Goal: Task Accomplishment & Management: Use online tool/utility

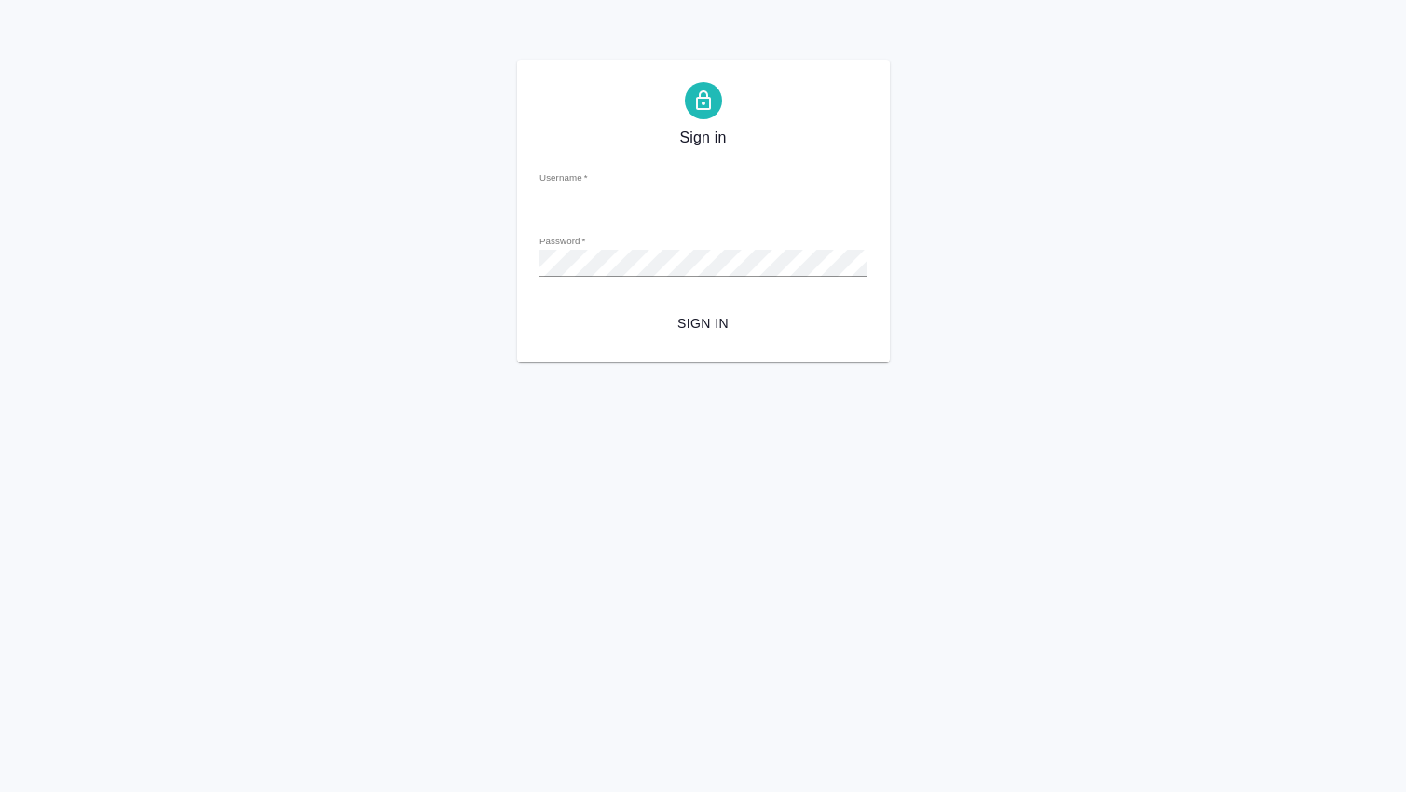
type input "[PERSON_NAME][EMAIL_ADDRESS][DOMAIN_NAME]"
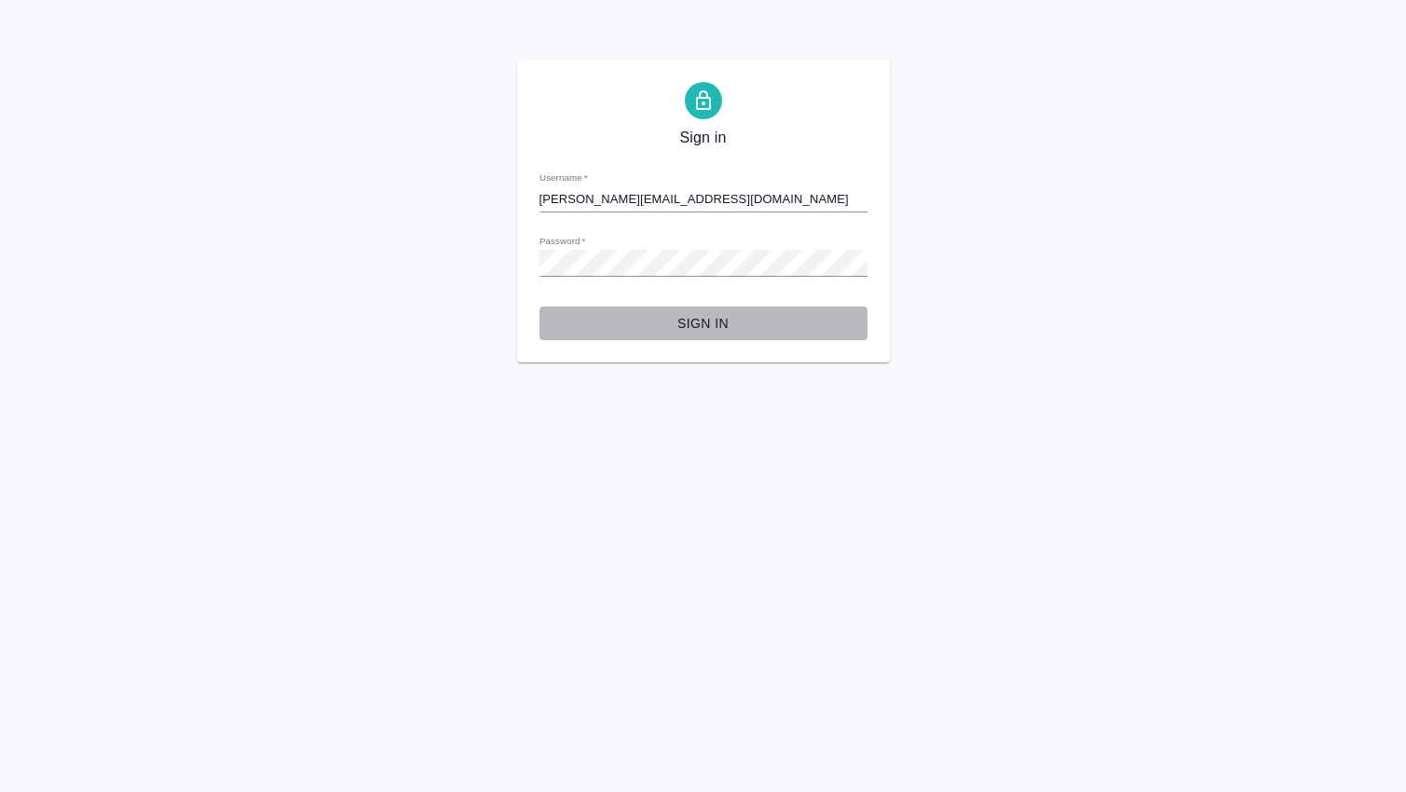
click at [689, 325] on span "Sign in" at bounding box center [703, 323] width 298 height 23
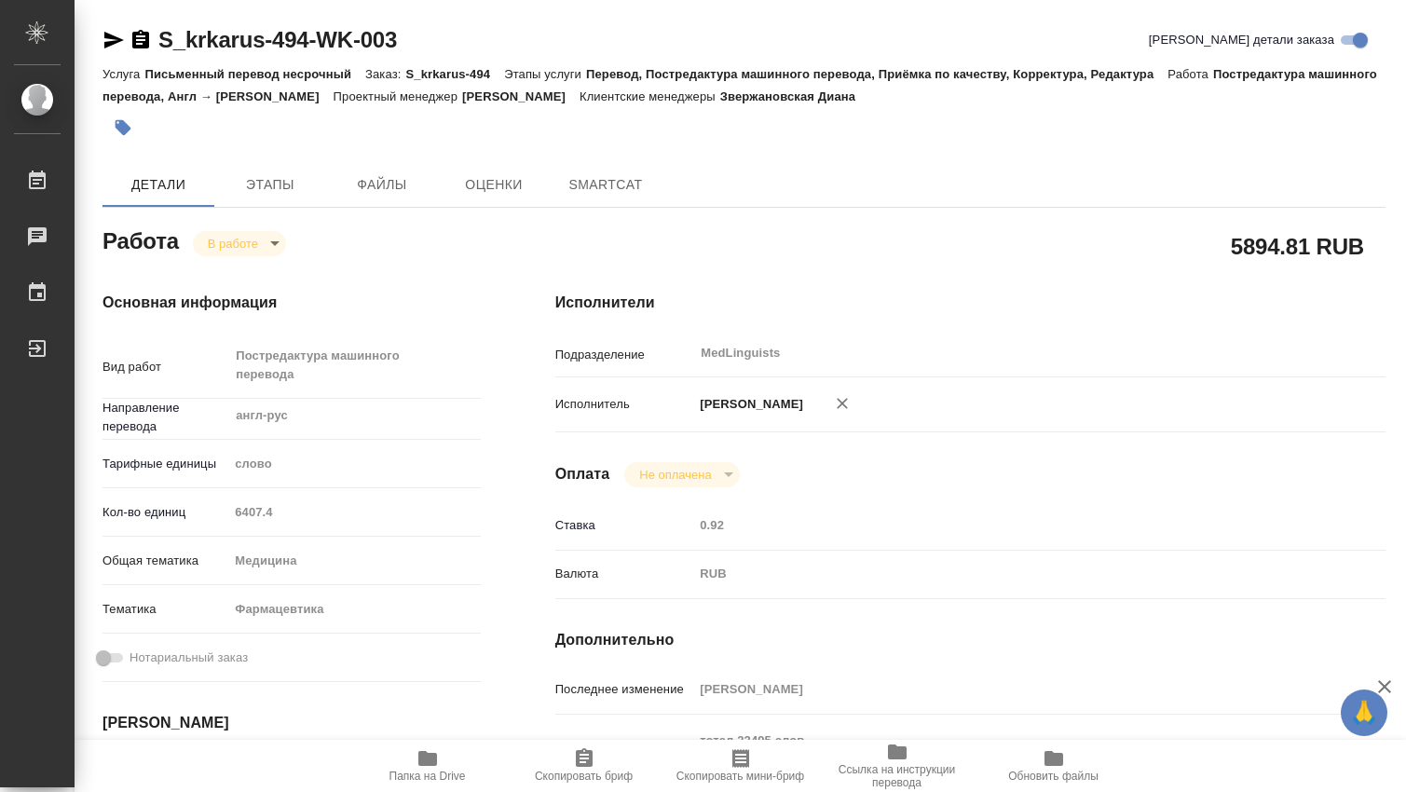
type textarea "x"
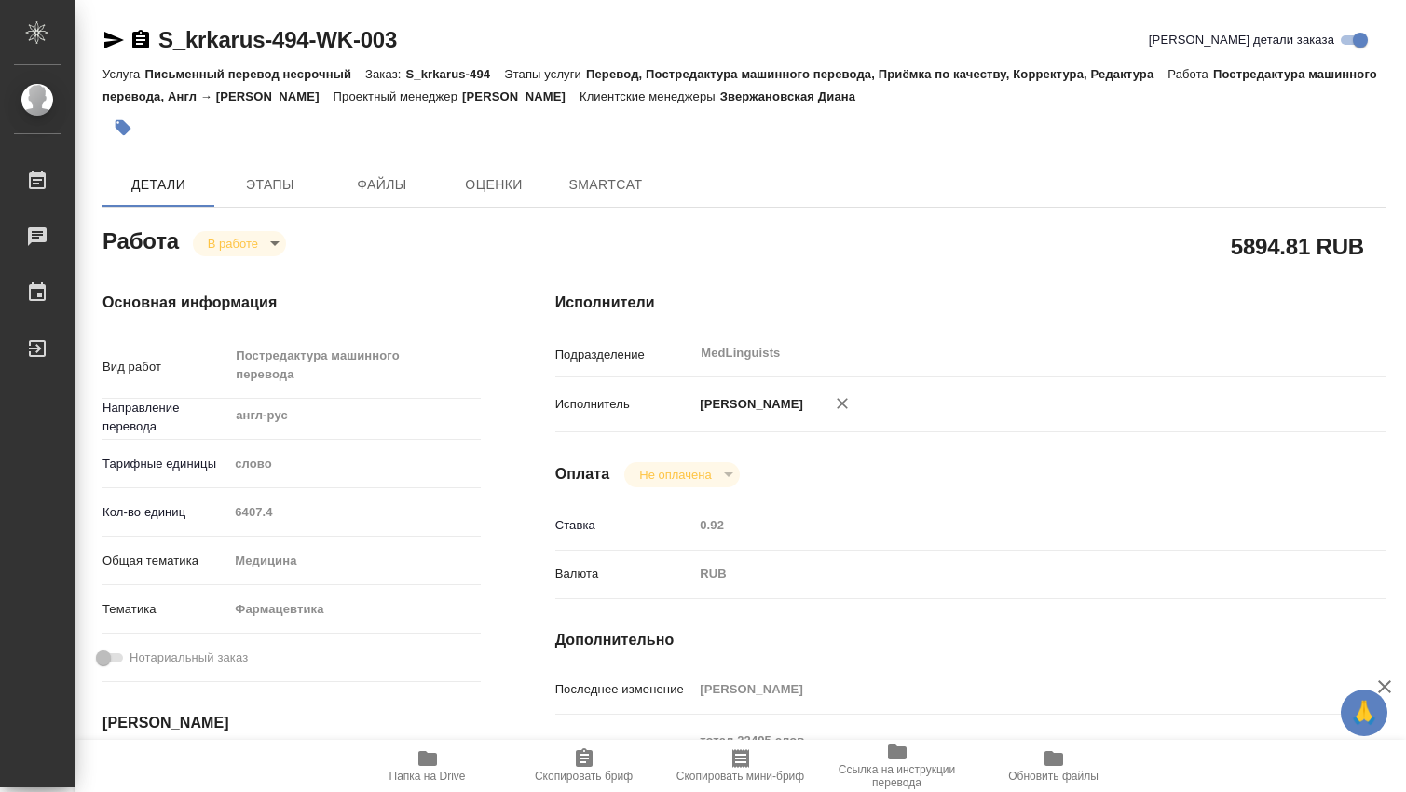
type textarea "x"
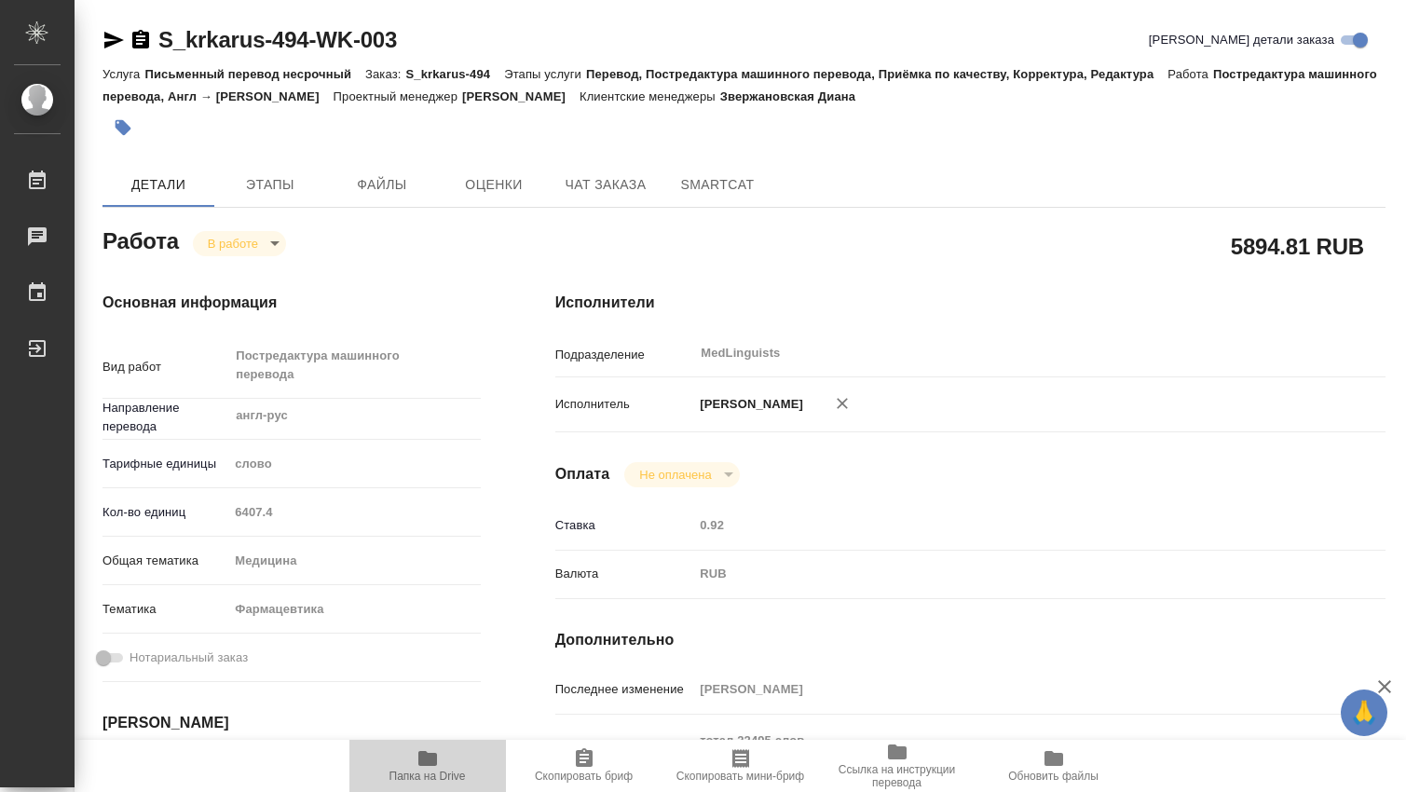
click at [429, 756] on icon "button" at bounding box center [427, 758] width 19 height 15
type textarea "x"
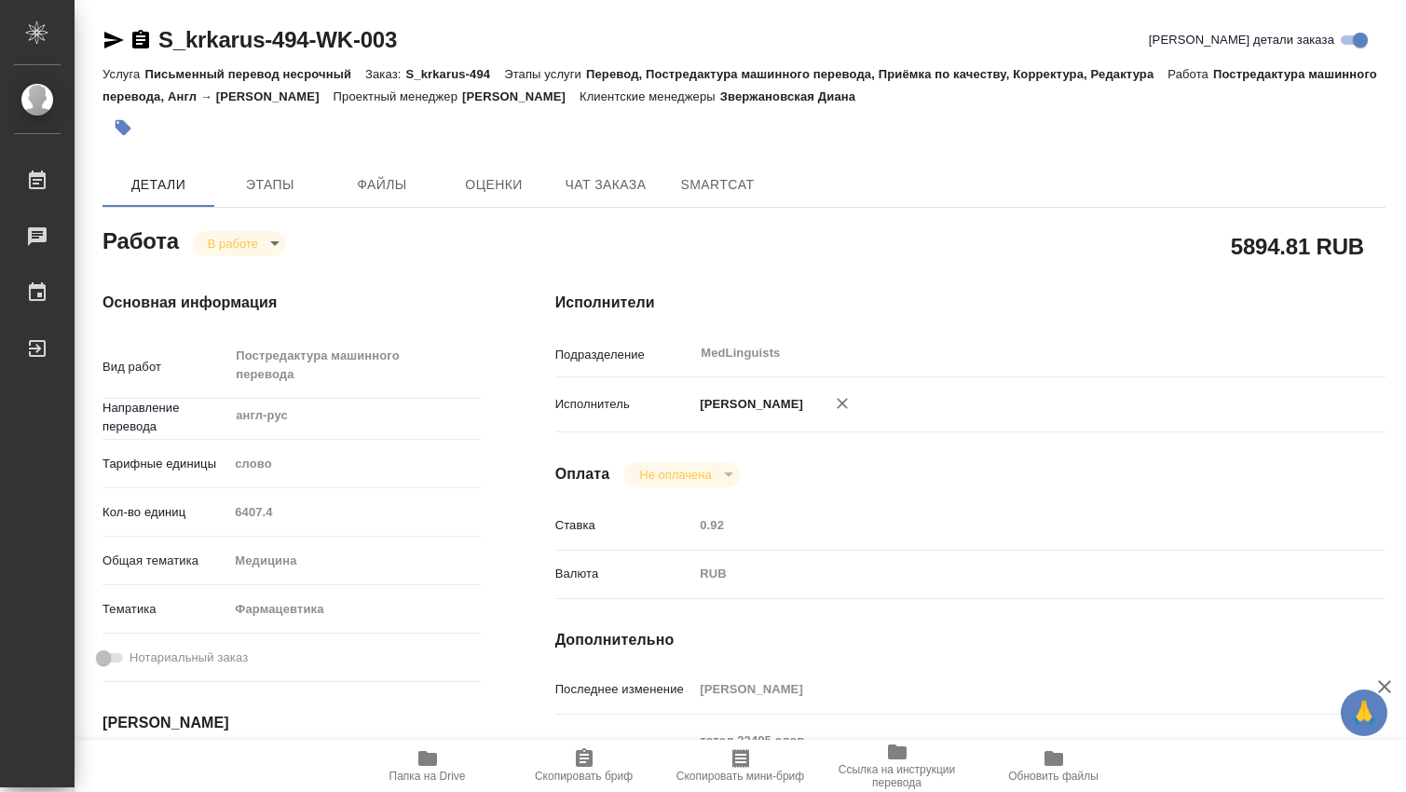
type textarea "x"
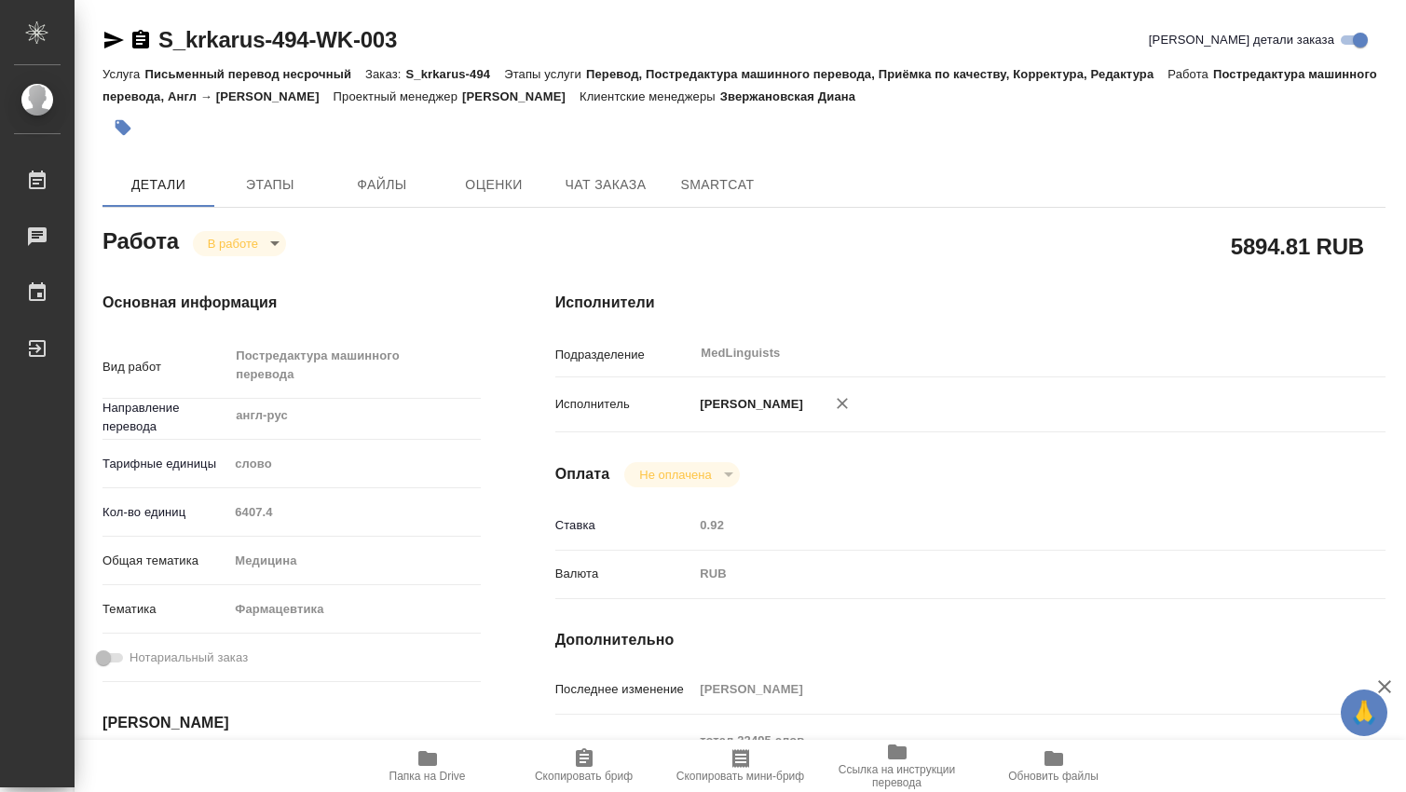
type textarea "x"
